Goal: Task Accomplishment & Management: Manage account settings

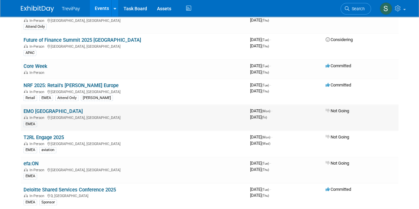
scroll to position [99, 0]
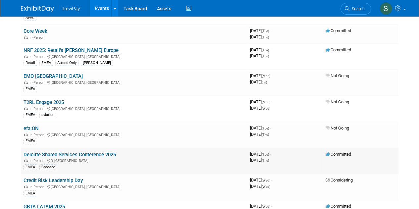
click at [65, 155] on link "Deloitte Shared Services Conference 2025" at bounding box center [70, 155] width 93 height 6
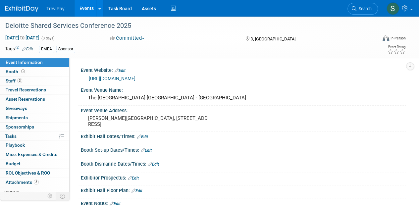
click at [139, 38] on button "Committed" at bounding box center [127, 38] width 39 height 7
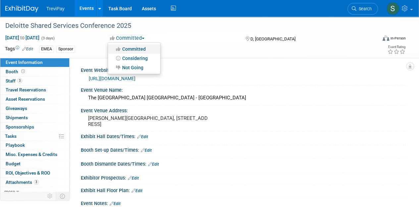
click at [143, 49] on link "Committed" at bounding box center [134, 48] width 52 height 9
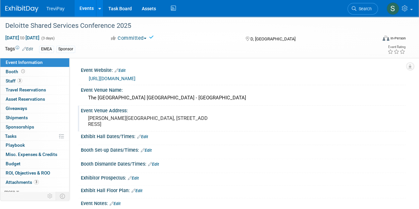
click at [259, 121] on div "Event Venue Address: Spencer Dock, N Wall Quay, North Wall, Dublin 1, D01 T1W6,…" at bounding box center [242, 119] width 328 height 26
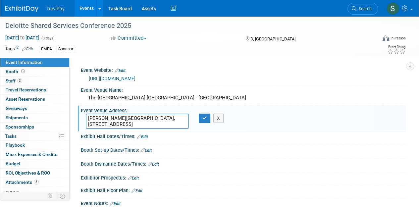
click at [401, 39] on div "In-Person" at bounding box center [399, 38] width 16 height 5
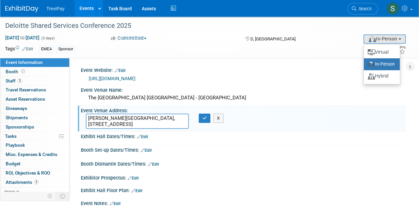
click at [385, 66] on label "In-Person" at bounding box center [382, 64] width 30 height 9
click at [365, 66] on input "In-Person" at bounding box center [363, 64] width 4 height 4
click at [202, 44] on div "Tags Edit EMEA Sponsor" at bounding box center [171, 49] width 333 height 10
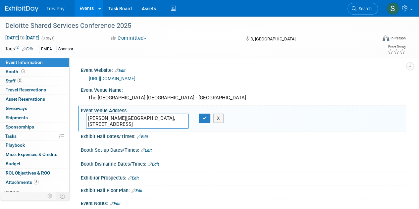
click at [324, 169] on div at bounding box center [243, 170] width 315 height 2
click at [20, 3] on link at bounding box center [25, 5] width 41 height 5
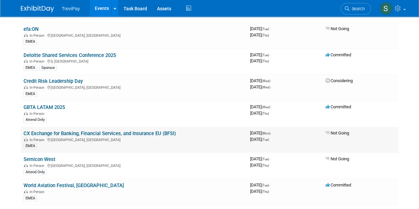
scroll to position [232, 0]
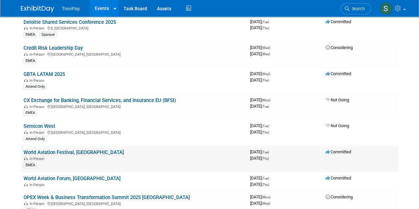
click at [49, 150] on link "World Aviation Festival, [GEOGRAPHIC_DATA]" at bounding box center [74, 153] width 100 height 6
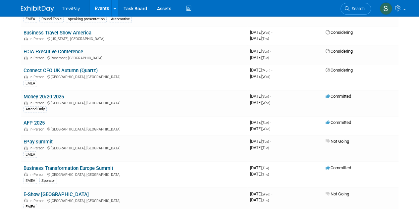
scroll to position [497, 0]
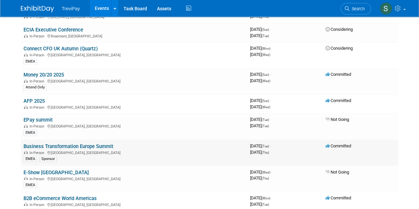
click at [35, 143] on link "Business Transformation Europe Summit" at bounding box center [69, 146] width 90 height 6
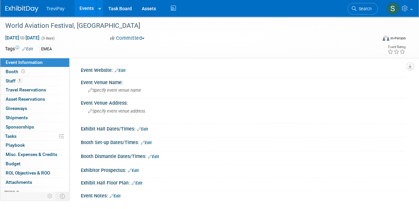
click at [126, 37] on button "Committed" at bounding box center [127, 38] width 39 height 7
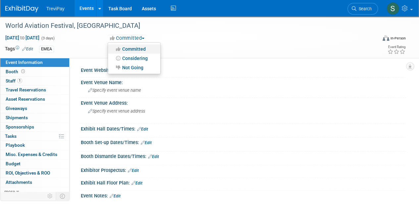
click at [136, 49] on link "Committed" at bounding box center [134, 48] width 52 height 9
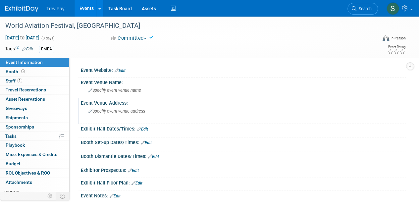
click at [202, 111] on div "Specify event venue address" at bounding box center [149, 113] width 126 height 15
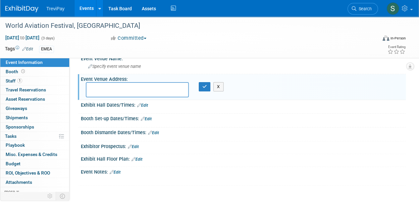
scroll to position [66, 0]
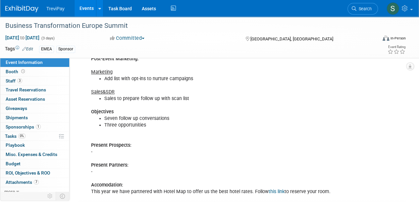
scroll to position [359, 0]
